Goal: Navigation & Orientation: Find specific page/section

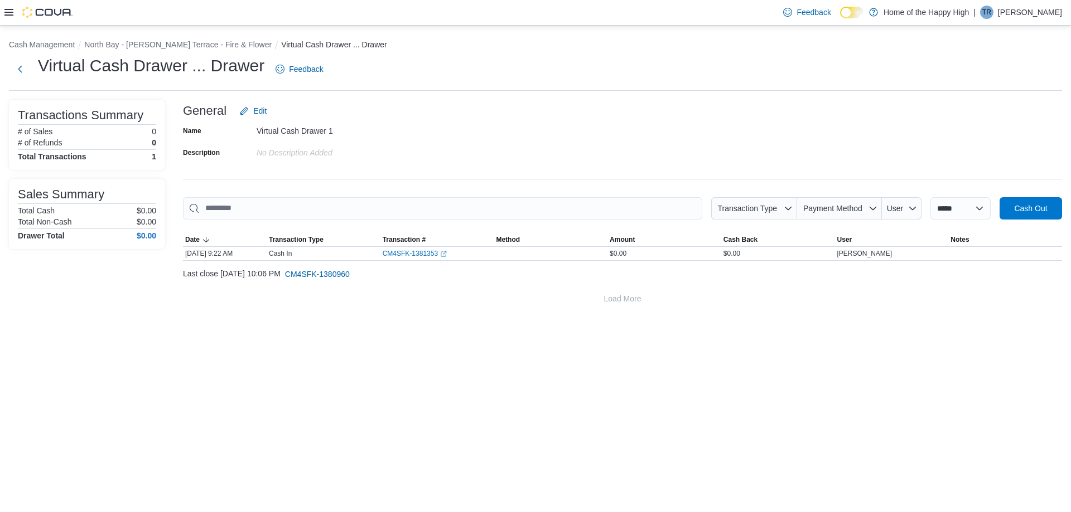
click at [1031, 16] on p "[PERSON_NAME]" at bounding box center [1030, 12] width 64 height 13
click at [991, 108] on span "Sign Out" at bounding box center [990, 108] width 30 height 11
